Goal: Find specific page/section: Find specific page/section

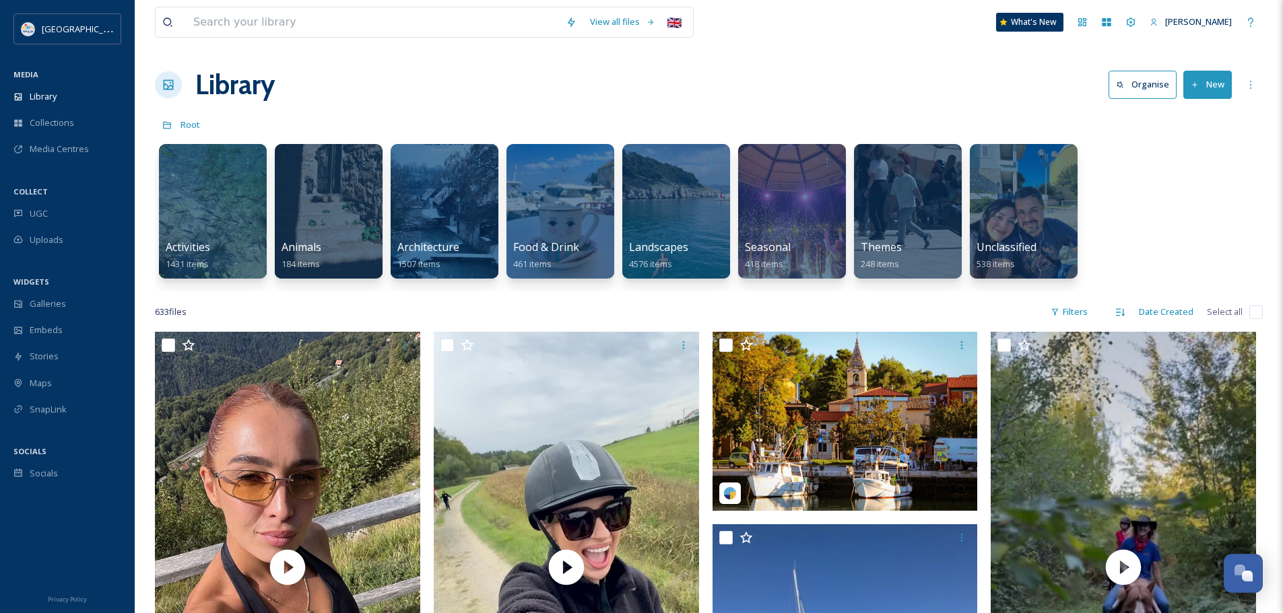
scroll to position [5242, 0]
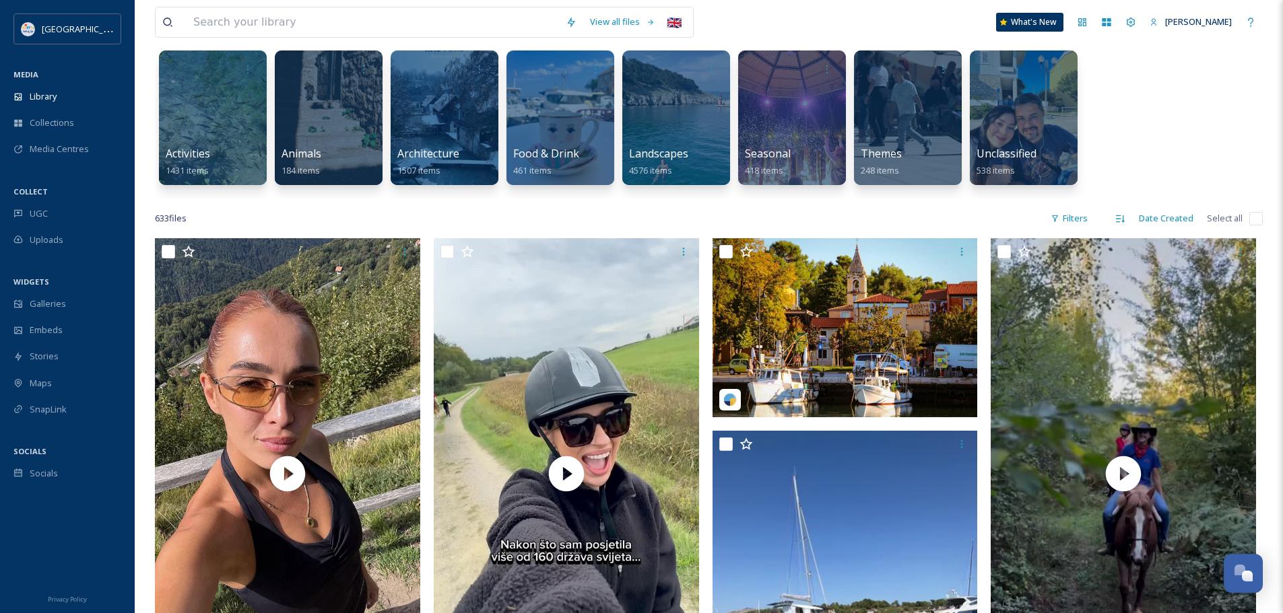
scroll to position [202, 0]
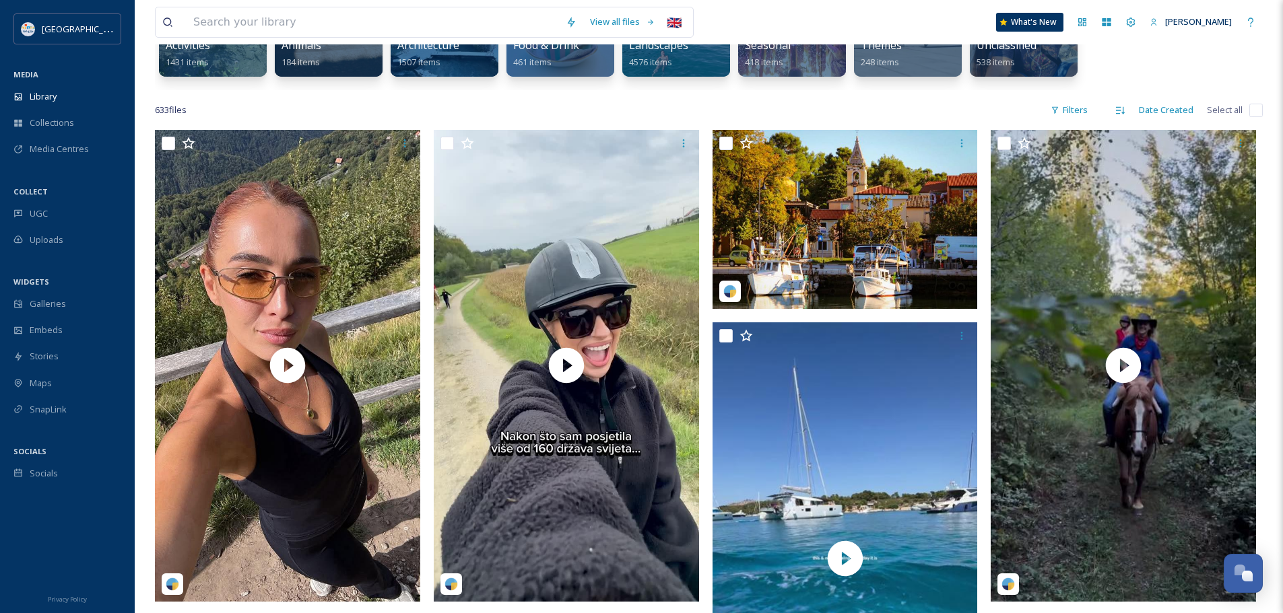
click at [168, 110] on span "633 file s" at bounding box center [171, 110] width 32 height 13
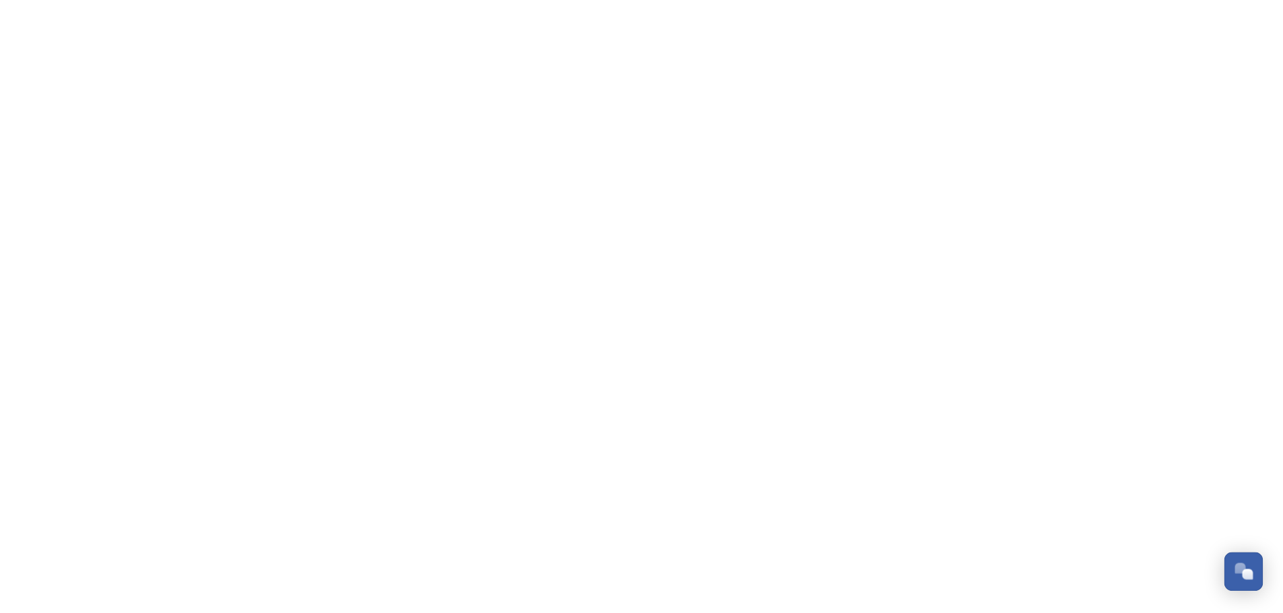
scroll to position [5242, 0]
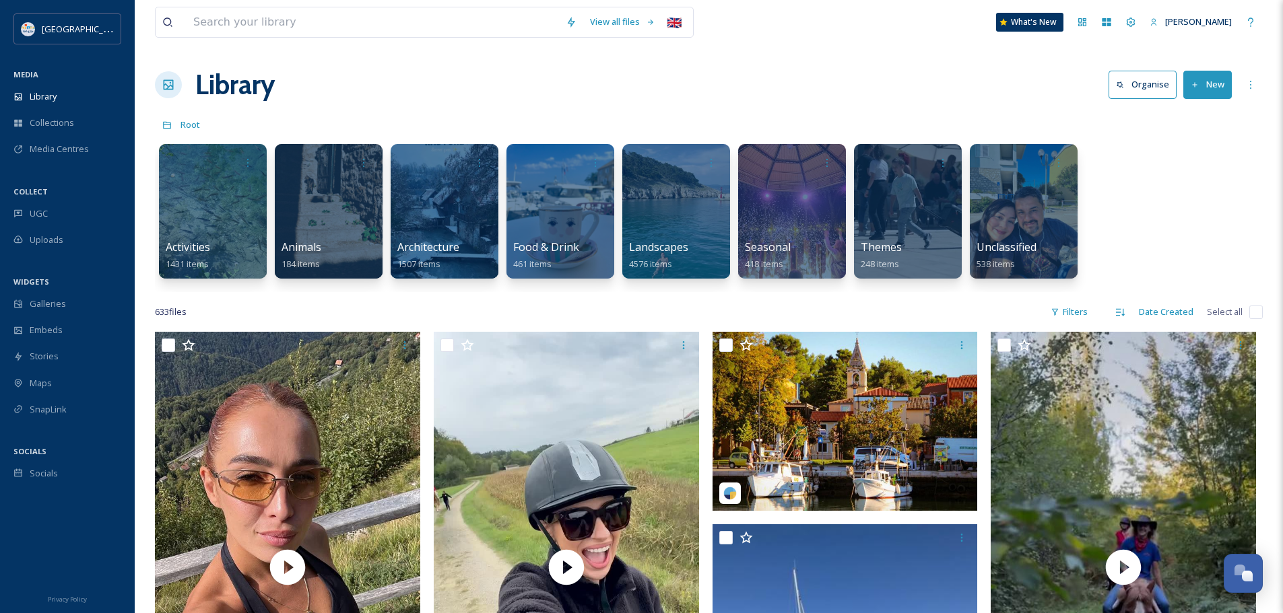
click at [439, 70] on div "Library Organise New" at bounding box center [709, 85] width 1108 height 40
